Goal: Find specific page/section: Find specific page/section

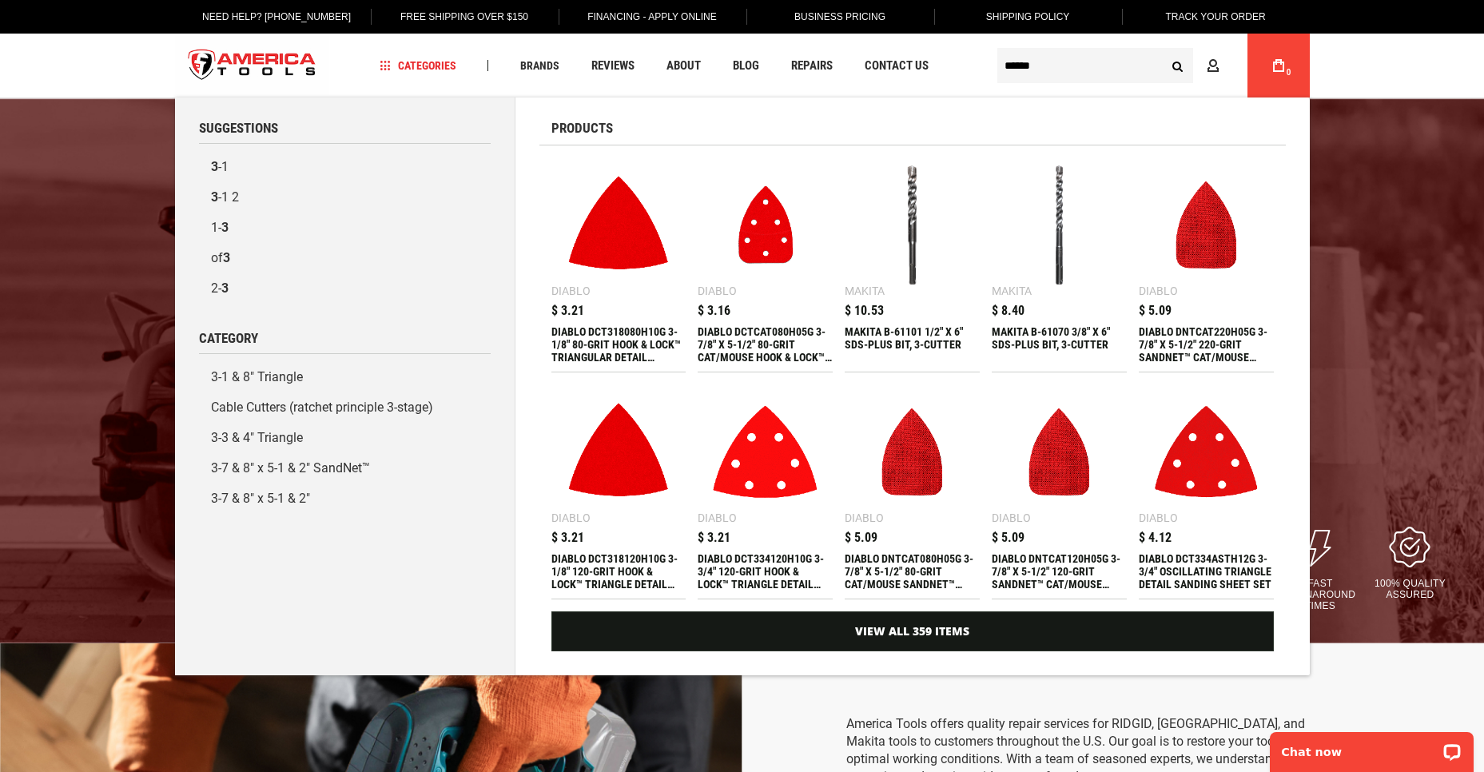
type input "******"
click at [1163, 50] on button "Search" at bounding box center [1178, 65] width 30 height 30
